Goal: Check status: Check status

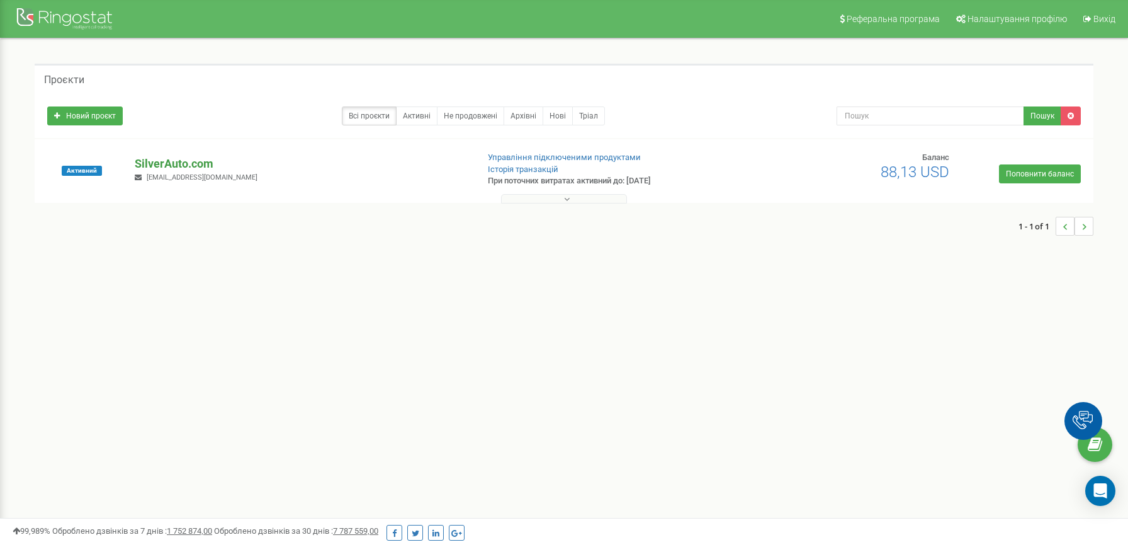
click at [188, 162] on p "SilverAuto.сom" at bounding box center [301, 164] width 332 height 16
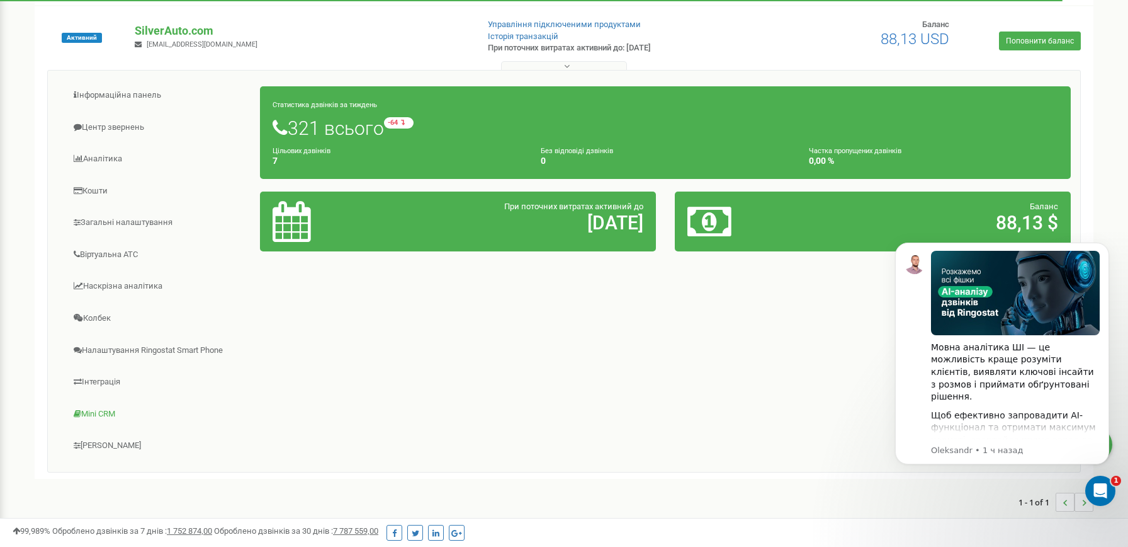
scroll to position [137, 0]
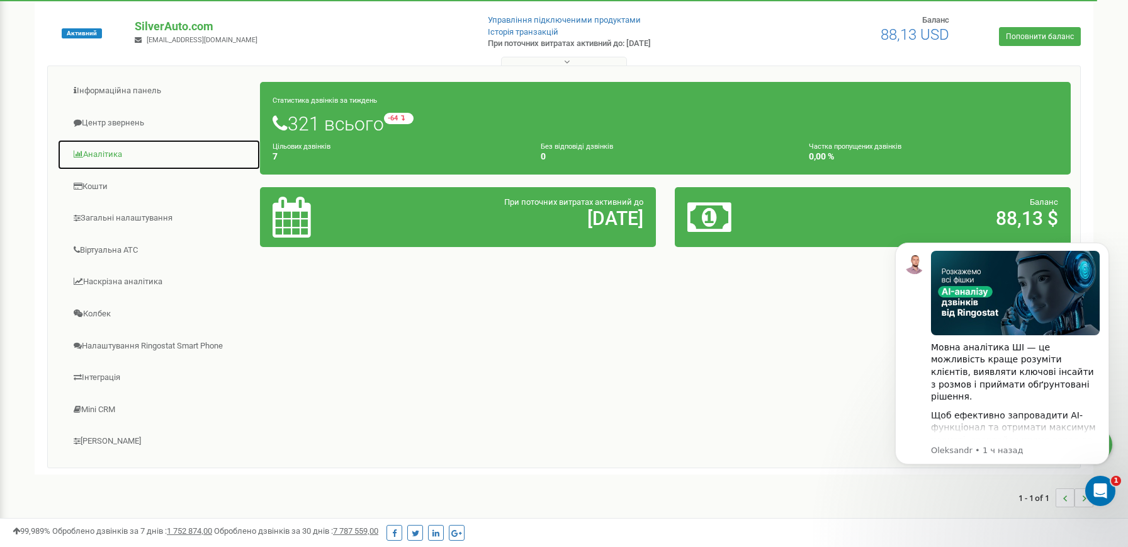
click at [111, 159] on link "Аналiтика" at bounding box center [158, 154] width 203 height 31
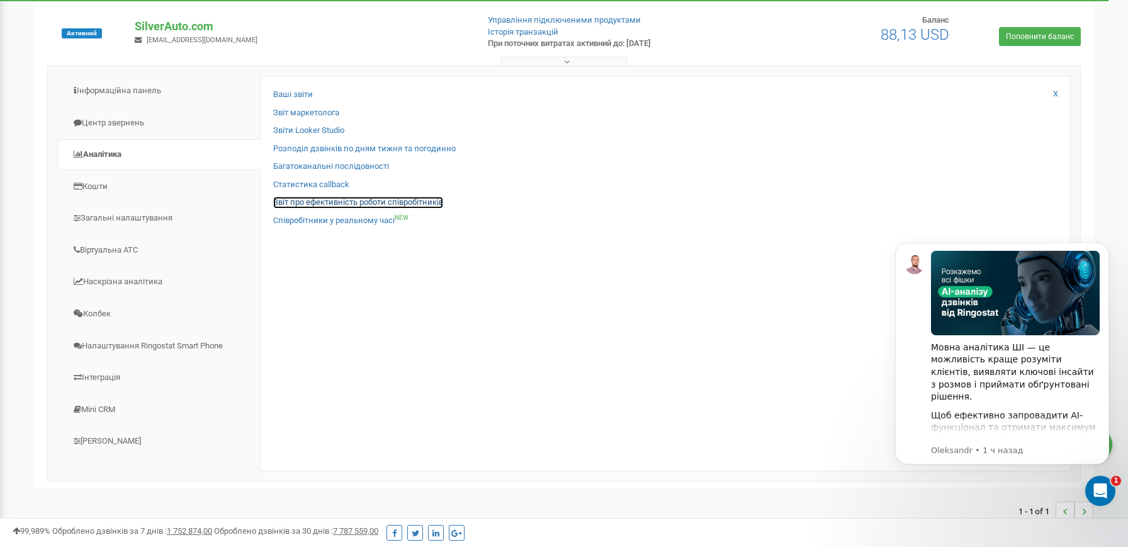
click at [406, 205] on link "Звіт про ефективність роботи співробітників" at bounding box center [358, 202] width 170 height 12
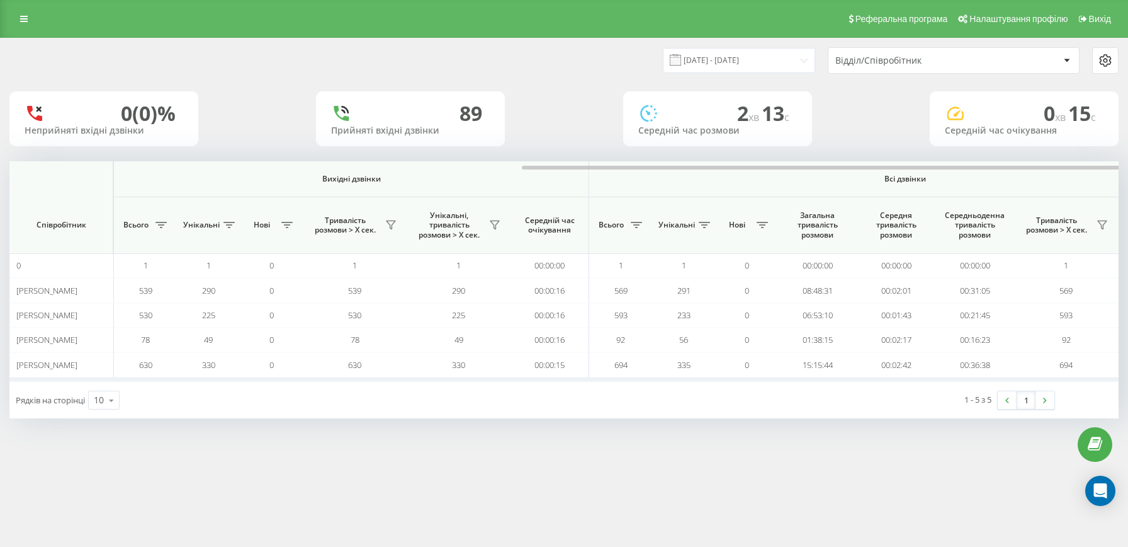
scroll to position [0, 647]
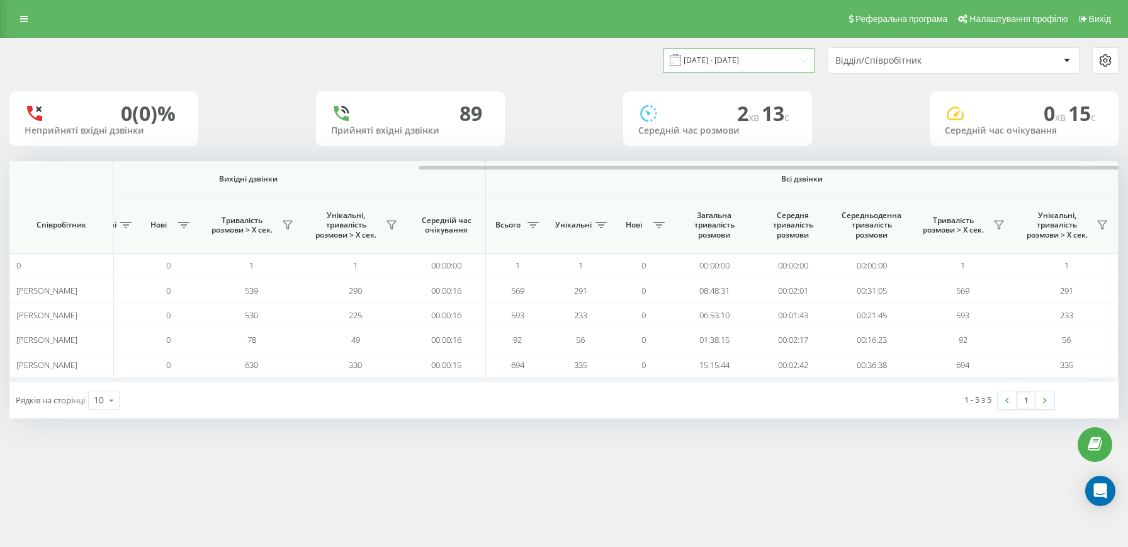
click at [734, 62] on input "21.07.2025 - 21.08.2025" at bounding box center [739, 60] width 152 height 25
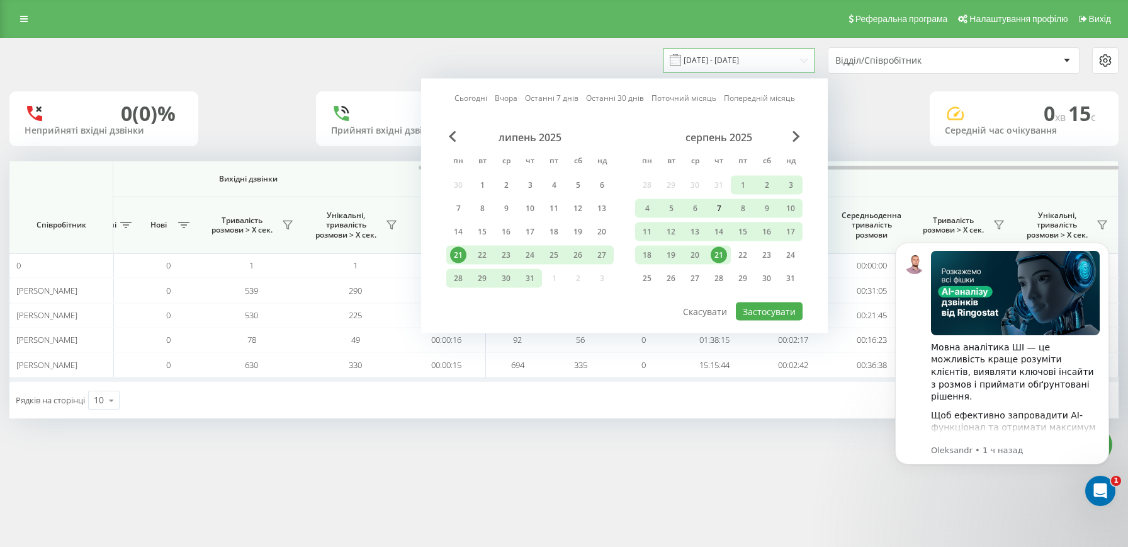
scroll to position [0, 0]
drag, startPoint x: 719, startPoint y: 253, endPoint x: 736, endPoint y: 273, distance: 25.9
click at [721, 253] on div "21" at bounding box center [719, 255] width 16 height 16
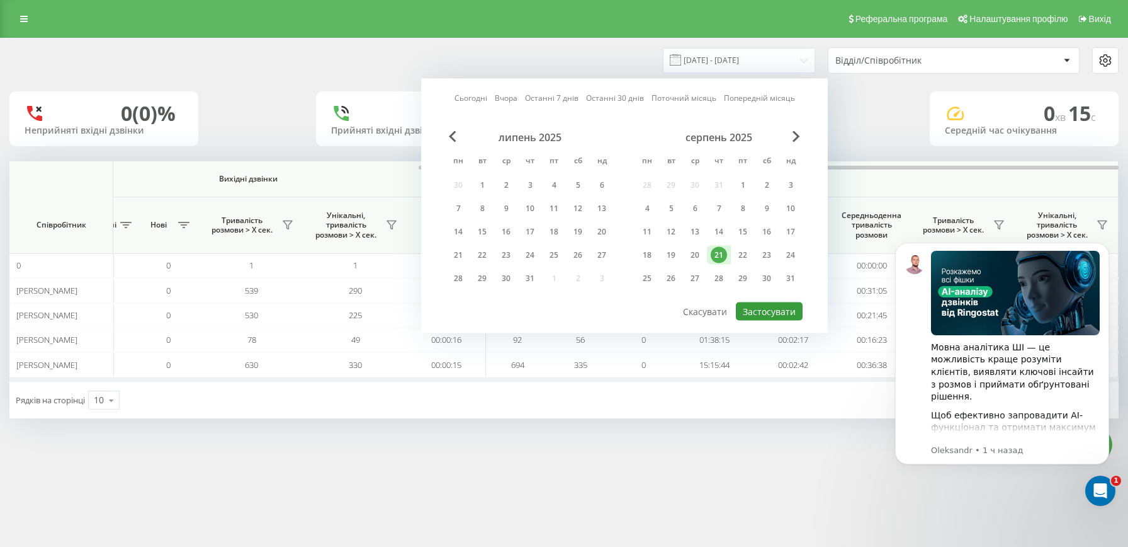
click at [764, 316] on button "Застосувати" at bounding box center [769, 311] width 67 height 18
type input "21.08.2025 - 21.08.2025"
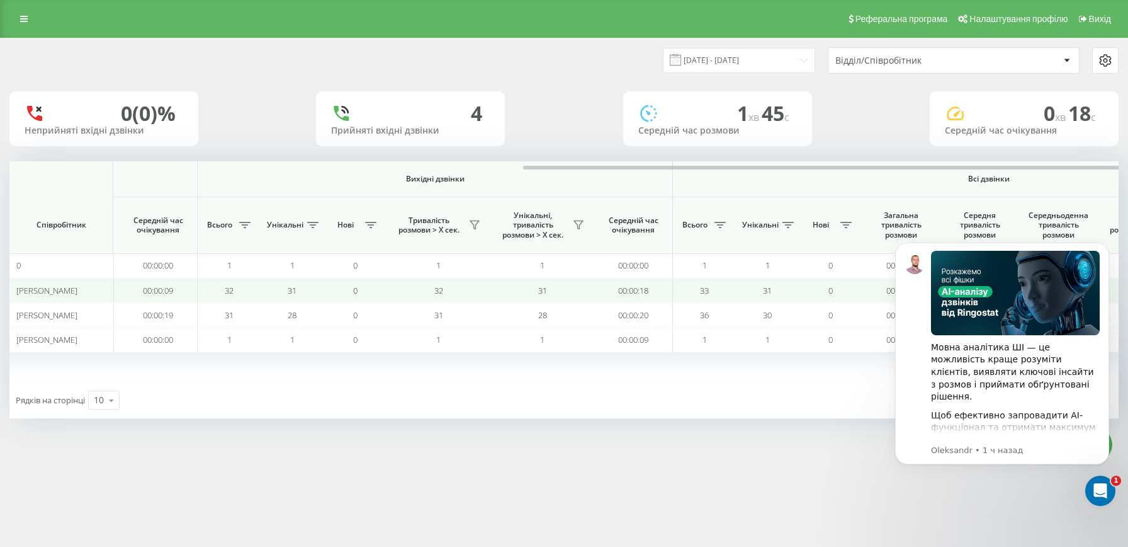
scroll to position [0, 647]
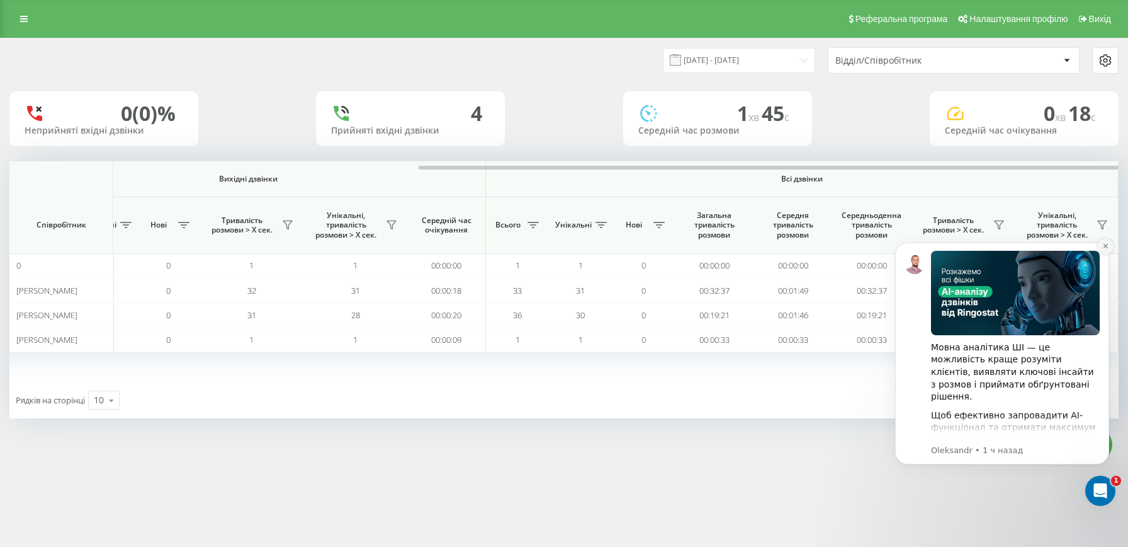
click at [1108, 246] on icon "Dismiss notification" at bounding box center [1106, 245] width 7 height 7
